Goal: Check status: Check status

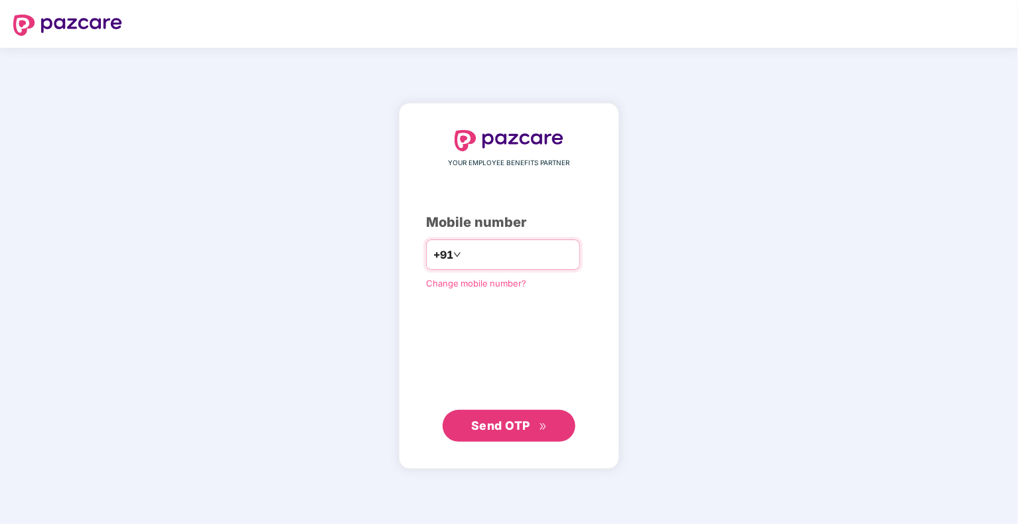
click at [483, 259] on input "number" at bounding box center [518, 254] width 109 height 21
click at [483, 257] on input "number" at bounding box center [518, 254] width 109 height 21
type input "**********"
click at [481, 436] on button "Send OTP" at bounding box center [509, 425] width 133 height 32
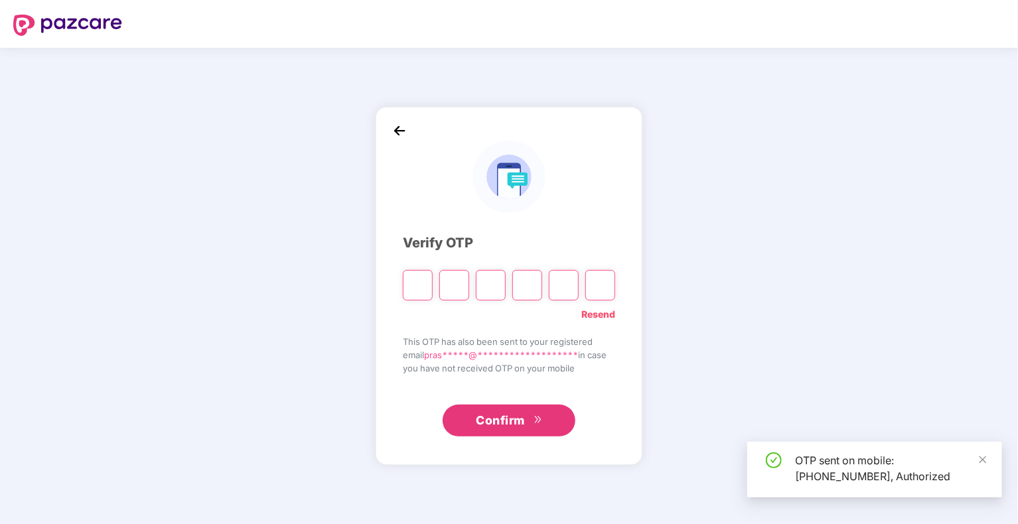
type input "*"
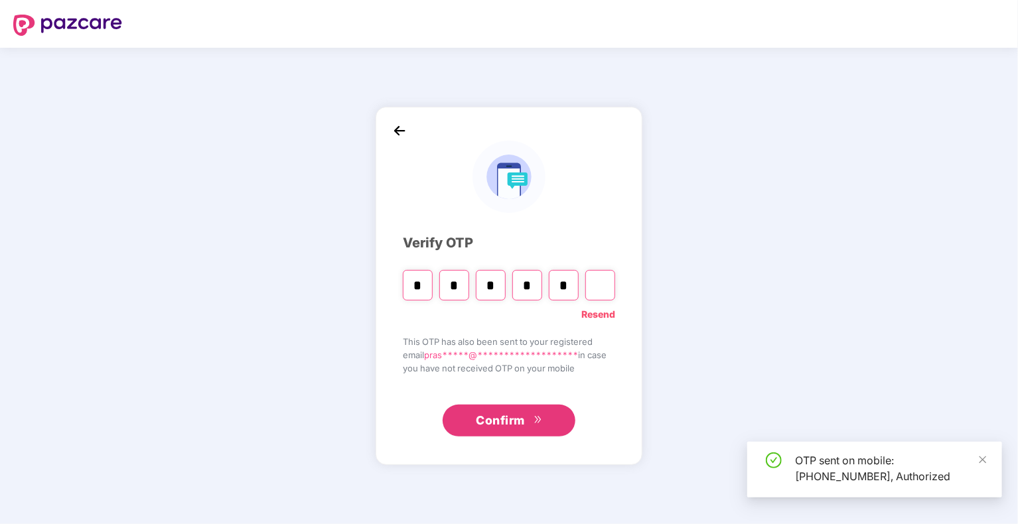
type input "*"
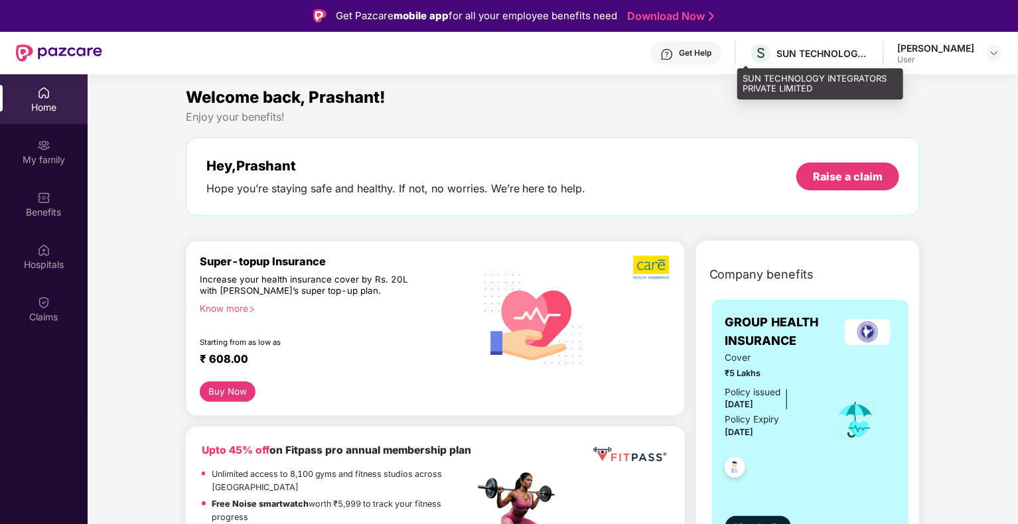
click at [778, 53] on div "SUN TECHNOLOGY INTEGRATORS PRIVATE LIMITED" at bounding box center [822, 53] width 93 height 13
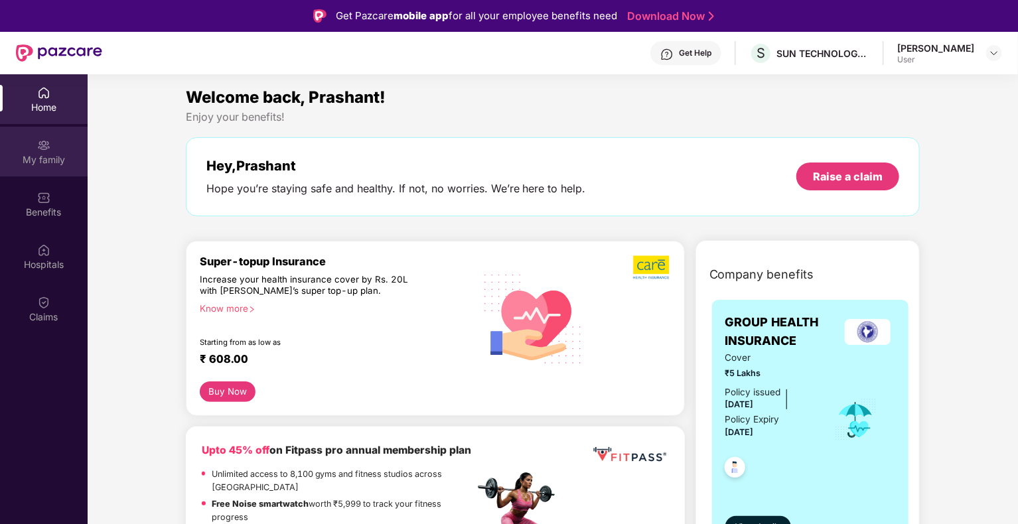
click at [20, 152] on div "My family" at bounding box center [44, 152] width 88 height 50
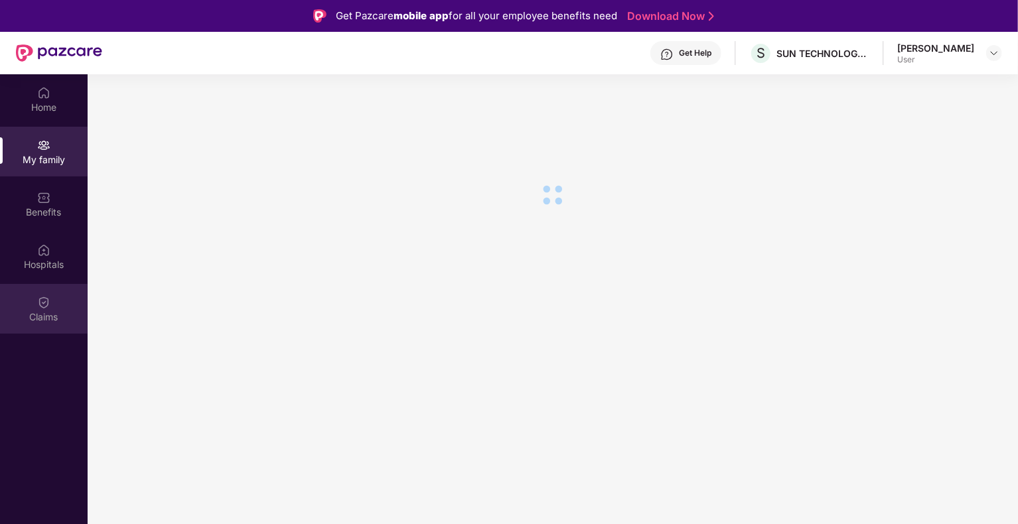
click at [46, 312] on div "Claims" at bounding box center [44, 316] width 88 height 13
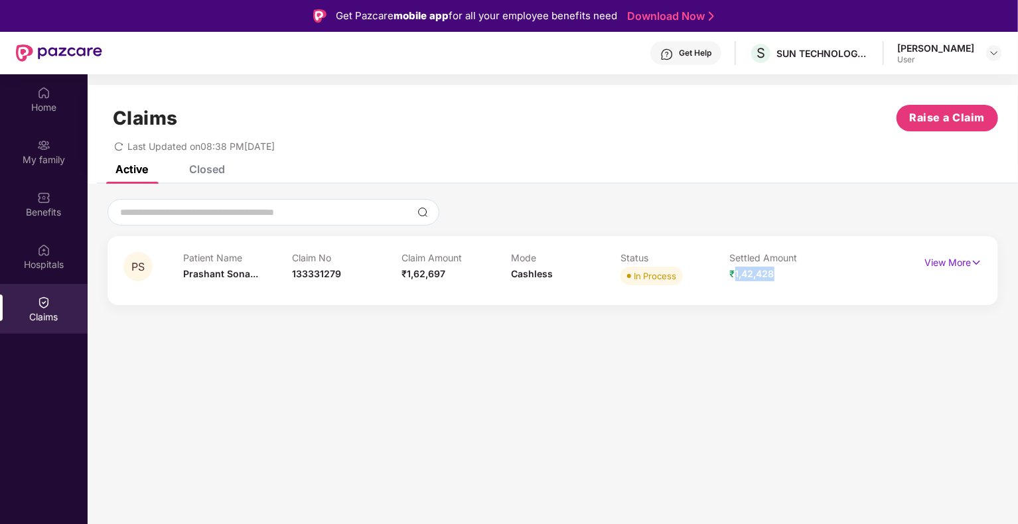
drag, startPoint x: 735, startPoint y: 277, endPoint x: 773, endPoint y: 272, distance: 38.1
click at [773, 272] on span "₹1,42,428" at bounding box center [752, 273] width 44 height 11
click at [942, 259] on p "View More" at bounding box center [953, 261] width 58 height 18
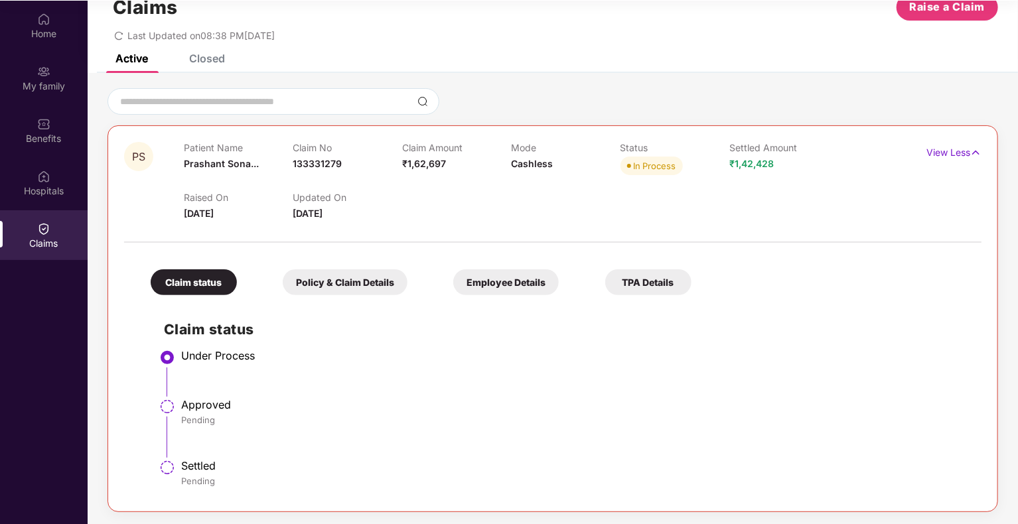
scroll to position [74, 0]
drag, startPoint x: 186, startPoint y: 354, endPoint x: 245, endPoint y: 352, distance: 59.1
click at [245, 352] on div "Under Process" at bounding box center [574, 354] width 787 height 13
click at [348, 287] on div "Policy & Claim Details" at bounding box center [345, 282] width 125 height 26
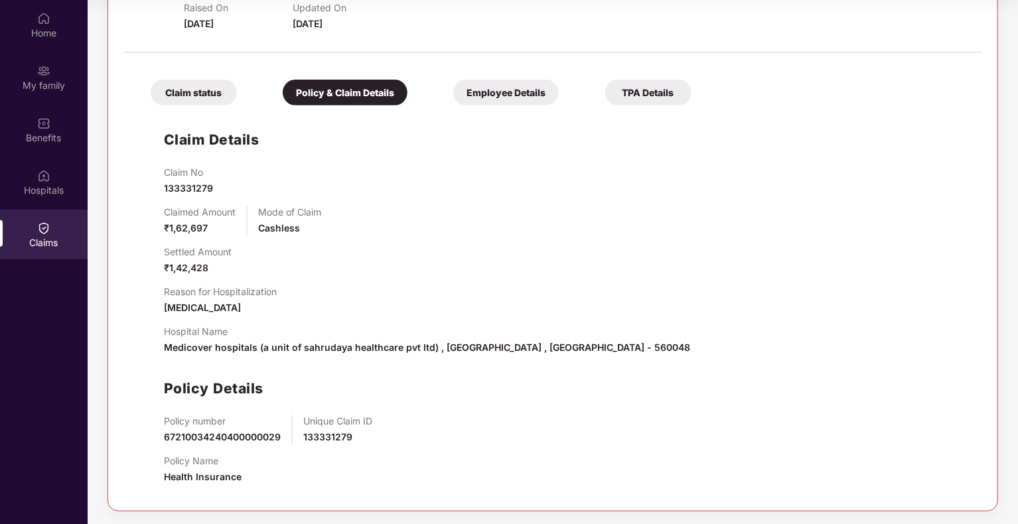
scroll to position [0, 0]
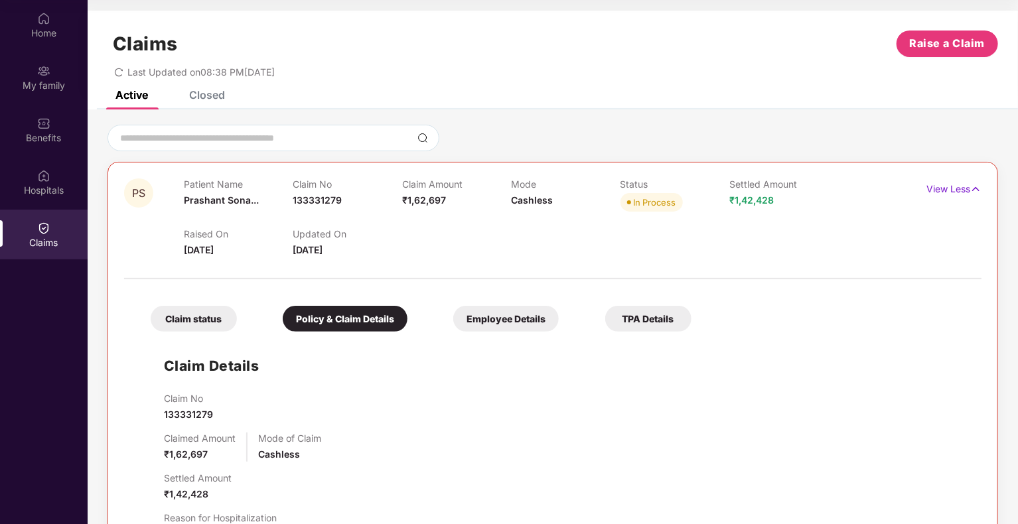
click at [538, 322] on div "Employee Details" at bounding box center [505, 319] width 105 height 26
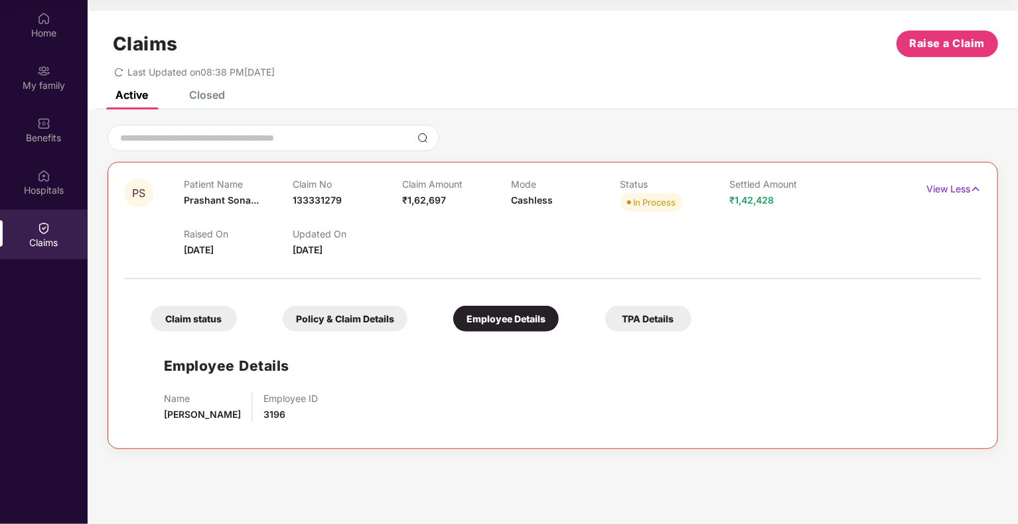
click at [615, 318] on div "TPA Details" at bounding box center [648, 319] width 86 height 26
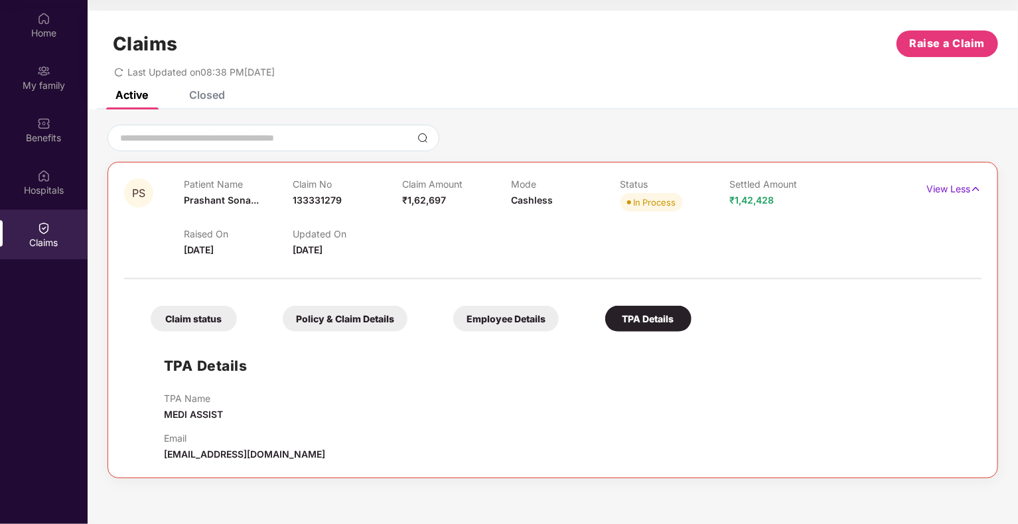
click at [211, 325] on div "Claim status" at bounding box center [194, 319] width 86 height 26
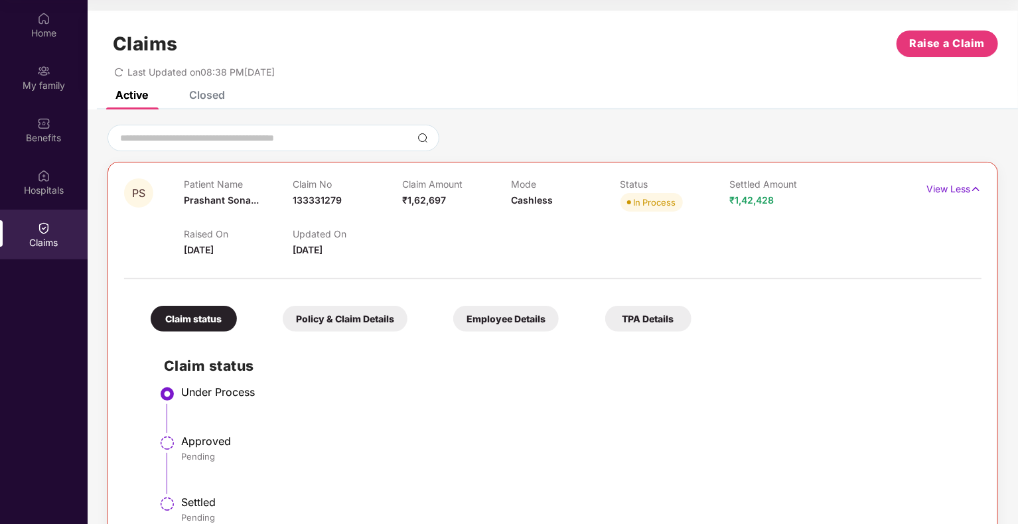
drag, startPoint x: 181, startPoint y: 247, endPoint x: 220, endPoint y: 245, distance: 39.2
click at [220, 245] on div "PS Patient Name [PERSON_NAME]... Claim No 133331279 Claim Amount ₹1,62,697 Mode…" at bounding box center [481, 217] width 715 height 79
click at [309, 256] on div "Updated On [DATE]" at bounding box center [347, 242] width 109 height 29
drag, startPoint x: 675, startPoint y: 204, endPoint x: 608, endPoint y: 206, distance: 67.0
click at [608, 206] on div "Patient Name [PERSON_NAME]... Claim No 133331279 Claim Amount ₹1,62,697 Mode Ca…" at bounding box center [511, 196] width 655 height 36
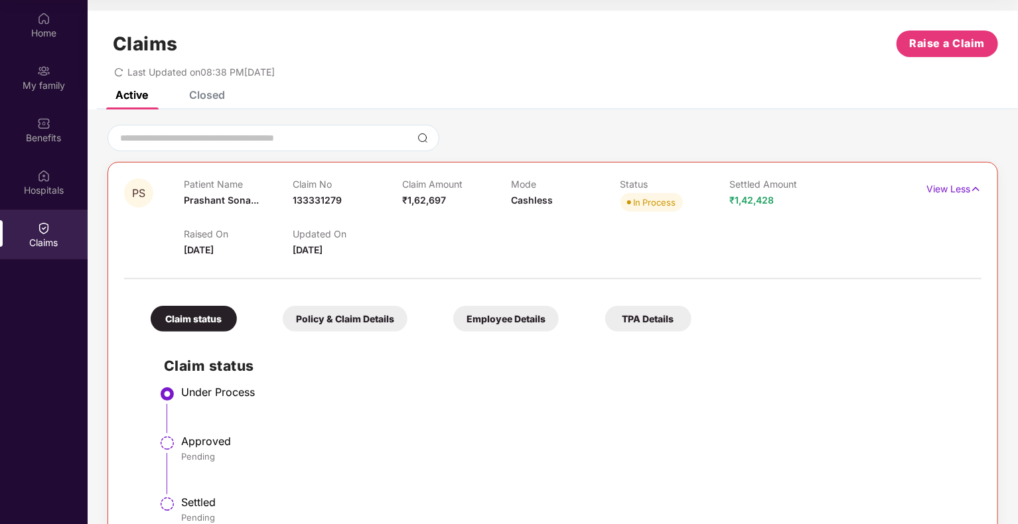
click at [564, 228] on div "Raised On [DATE] Updated On [DATE]" at bounding box center [511, 236] width 655 height 42
drag, startPoint x: 399, startPoint y: 180, endPoint x: 438, endPoint y: 182, distance: 38.5
click at [438, 182] on div "Patient Name [PERSON_NAME]... Claim No 133331279 Claim Amount ₹1,62,697 Mode Ca…" at bounding box center [511, 196] width 655 height 36
click at [479, 192] on div "Claim Amount ₹1,62,697" at bounding box center [456, 196] width 109 height 36
